Goal: Task Accomplishment & Management: Manage account settings

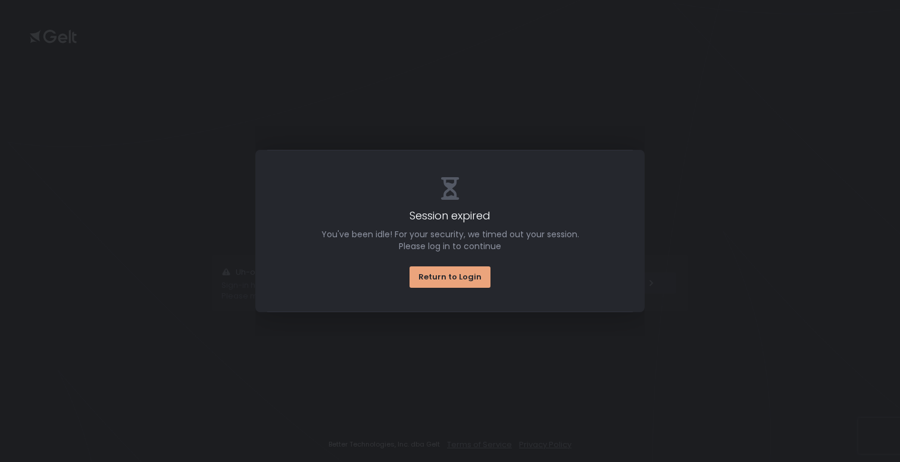
drag, startPoint x: 0, startPoint y: 0, endPoint x: 461, endPoint y: 276, distance: 537.4
click at [461, 276] on div "Return to Login" at bounding box center [449, 277] width 63 height 11
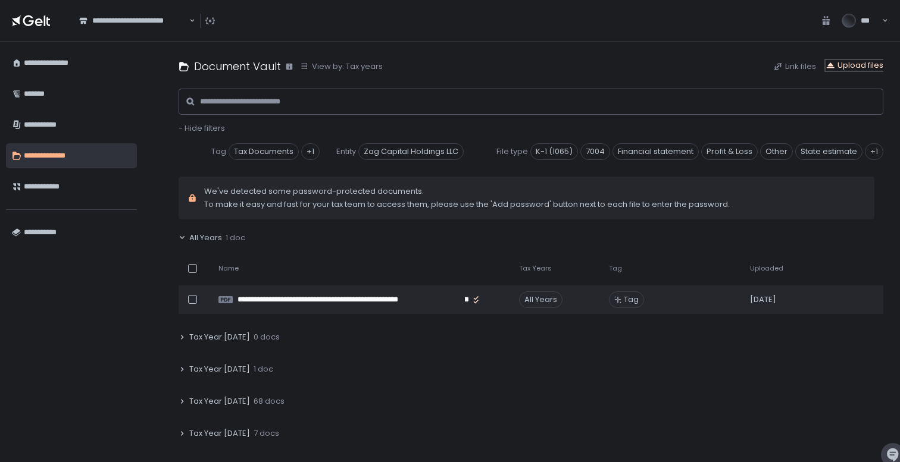
click at [858, 61] on div "Upload files" at bounding box center [854, 65] width 58 height 11
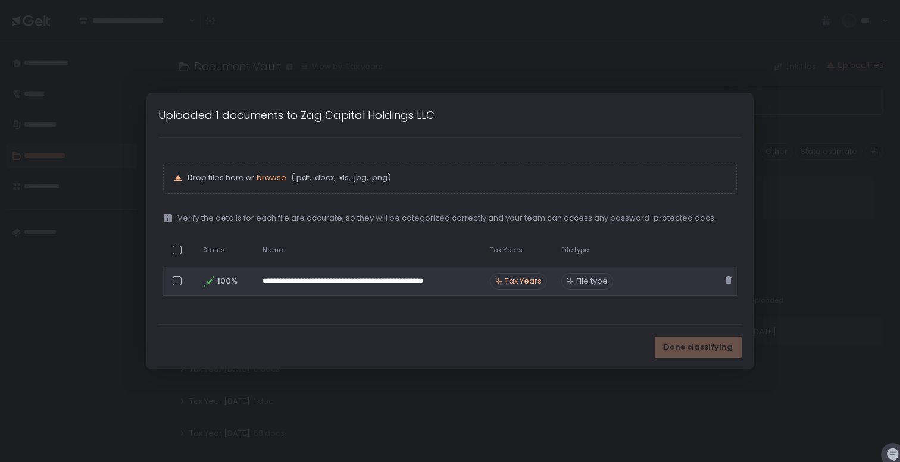
click at [523, 278] on span "Tax Years" at bounding box center [523, 281] width 37 height 11
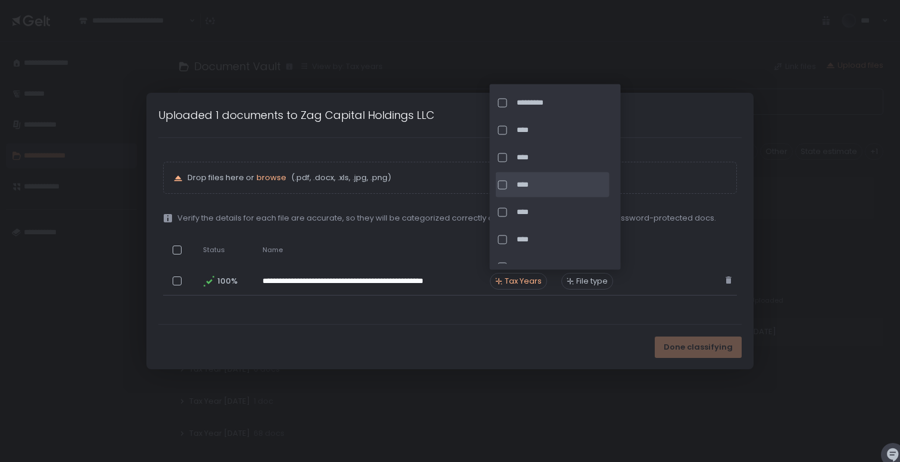
click at [500, 183] on div at bounding box center [502, 184] width 9 height 9
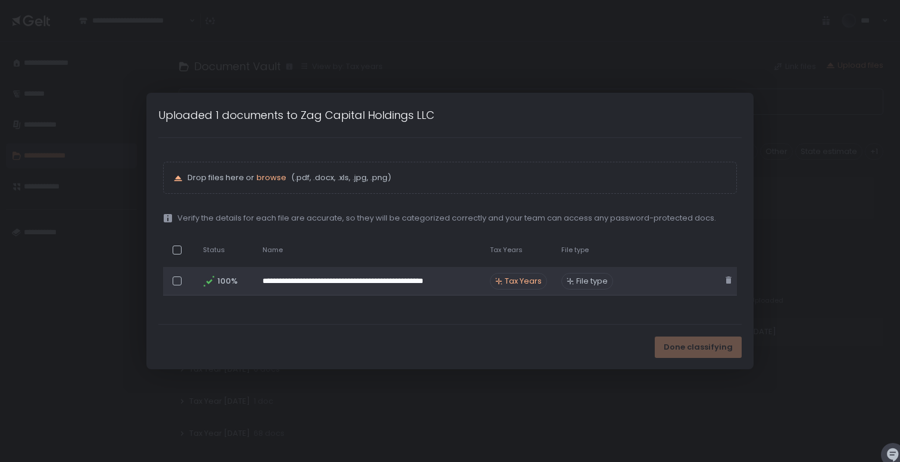
click at [582, 280] on span "File type" at bounding box center [592, 281] width 32 height 11
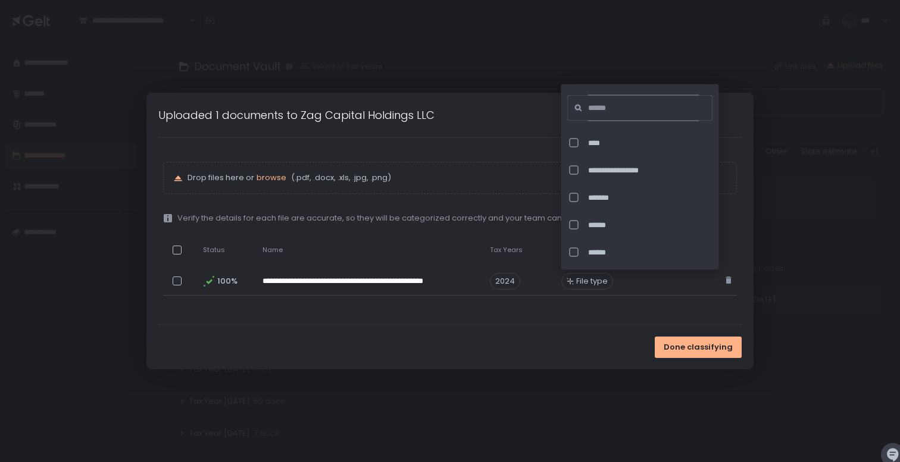
click at [589, 109] on input at bounding box center [643, 108] width 111 height 26
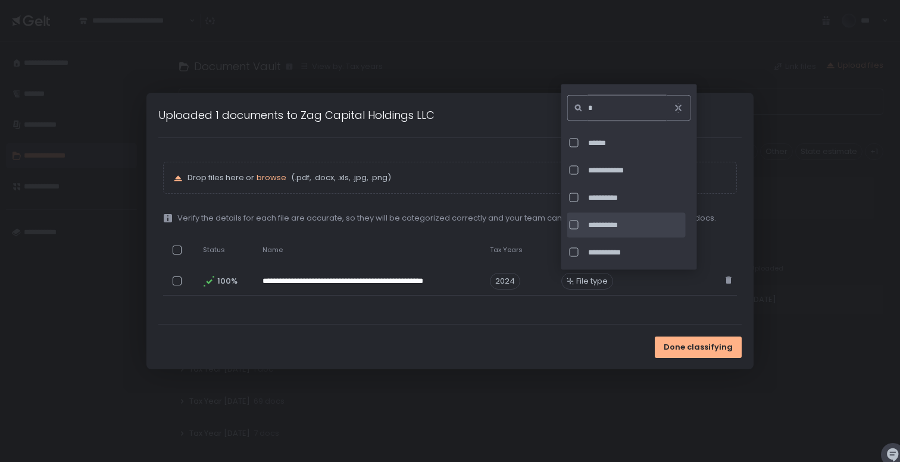
type input "*"
click at [575, 227] on div at bounding box center [573, 225] width 9 height 9
click at [698, 349] on span "Done classifying" at bounding box center [696, 347] width 69 height 11
